Goal: Check status

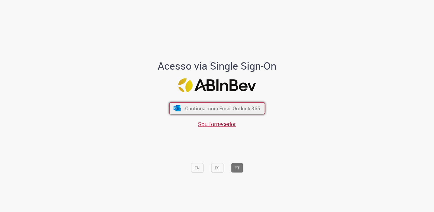
click at [244, 106] on span "Continuar com Email Outlook 365" at bounding box center [222, 108] width 75 height 7
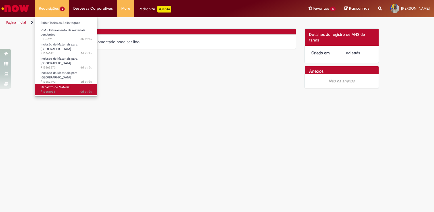
click at [64, 89] on span "10d atrás 10 dias atrás R13551038" at bounding box center [66, 91] width 51 height 5
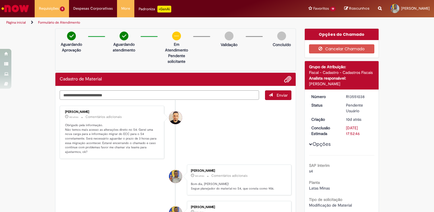
click at [179, 91] on textarea "Digite sua mensagem aqui..." at bounding box center [159, 95] width 199 height 10
type textarea "*"
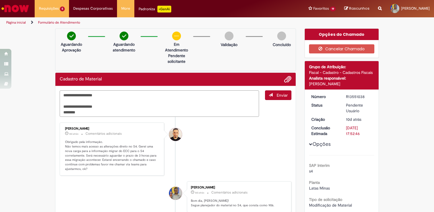
type textarea "**********"
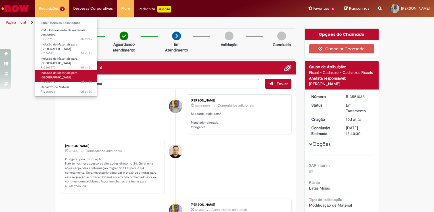
click at [72, 71] on span "Inclusão de Materiais para [GEOGRAPHIC_DATA]" at bounding box center [59, 75] width 37 height 9
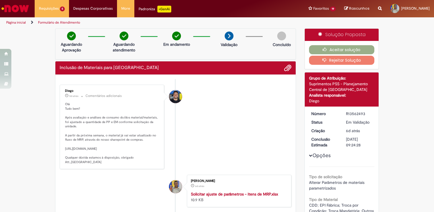
click at [99, 151] on p "Olá Tudo bem? Após avaliação e análises de consumo do/dos material/materiais, f…" at bounding box center [112, 133] width 95 height 62
copy p "[URL][DOMAIN_NAME]"
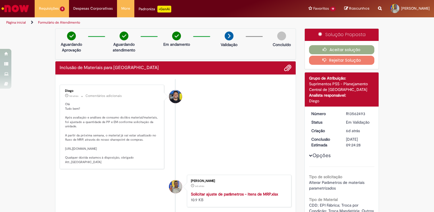
scroll to position [138, 0]
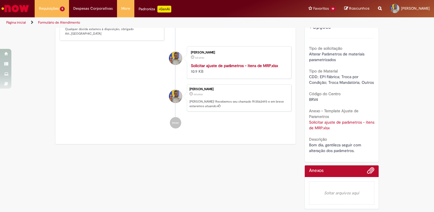
click at [314, 120] on link "Solicitar ajuste de parâmetros - itens de MRP.xlsx" at bounding box center [342, 125] width 66 height 11
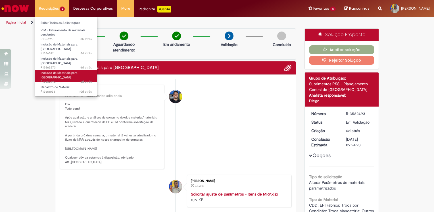
click at [65, 80] on span "6d atrás 6 dias atrás R13562493" at bounding box center [66, 82] width 51 height 5
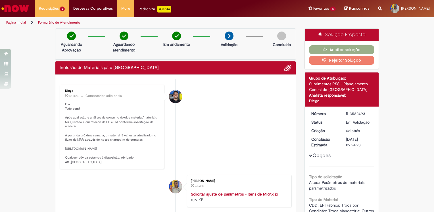
click at [402, 87] on div "Verificar Código de Barras Aguardando Aprovação Aguardando atendimento Em andam…" at bounding box center [217, 184] width 434 height 312
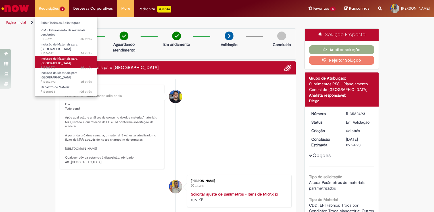
click at [62, 57] on span "Inclusão de Materiais para [GEOGRAPHIC_DATA]" at bounding box center [59, 61] width 37 height 9
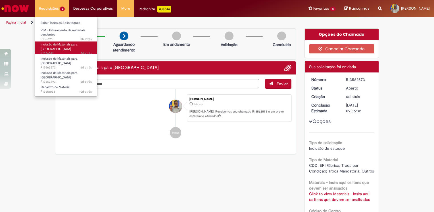
click at [64, 45] on span "Inclusão de Materiais para [GEOGRAPHIC_DATA]" at bounding box center [59, 46] width 37 height 9
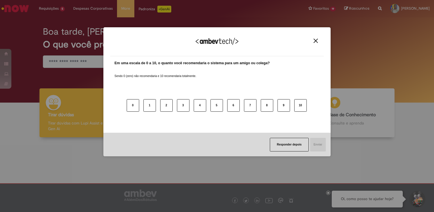
click at [316, 42] on img "Close" at bounding box center [316, 41] width 4 height 4
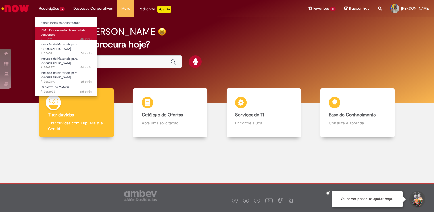
click at [57, 35] on link "VIM - Faturamento de materiais pendentes 4h atrás 4 horas atrás R13576118" at bounding box center [66, 33] width 62 height 12
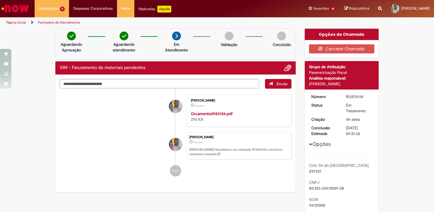
scroll to position [142, 0]
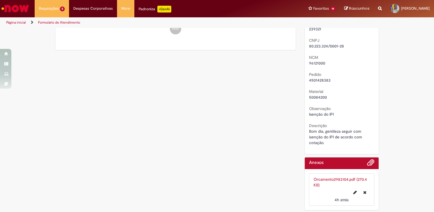
click at [315, 80] on span "4501428383" at bounding box center [320, 80] width 22 height 5
copy span "4501428383"
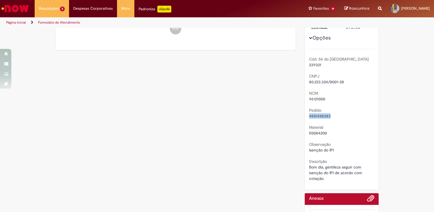
copy span "4501428383"
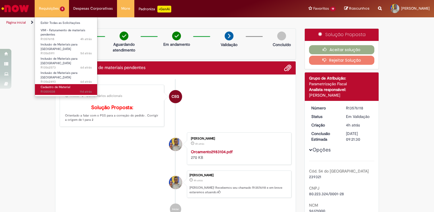
click at [68, 85] on span "Cadastro de Material" at bounding box center [56, 87] width 30 height 4
